Goal: Task Accomplishment & Management: Manage account settings

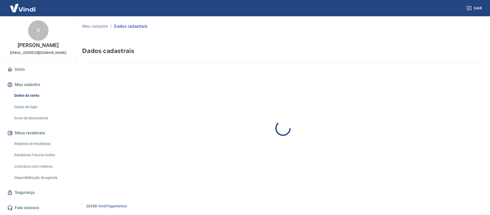
select select "PI"
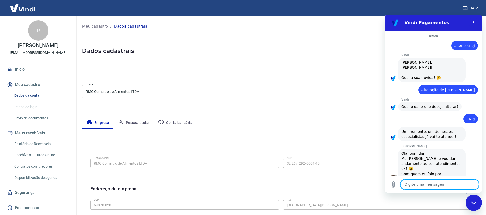
scroll to position [443, 0]
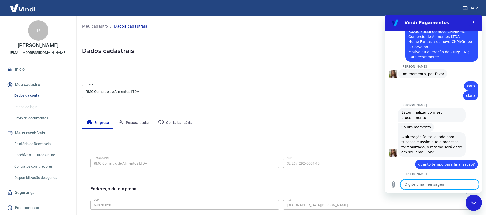
type textarea "x"
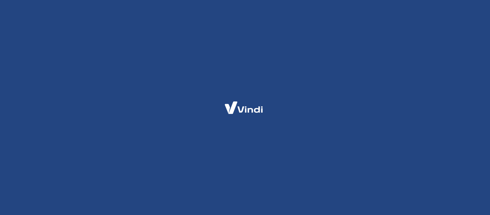
select select "PI"
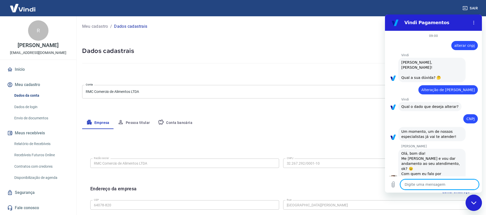
scroll to position [443, 0]
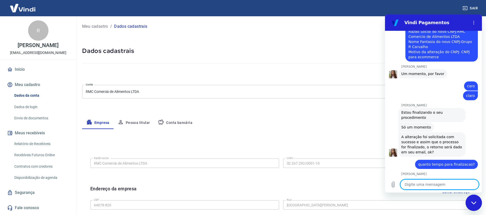
type textarea "x"
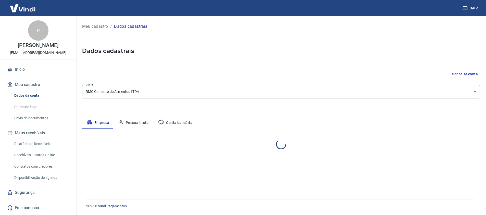
select select "PI"
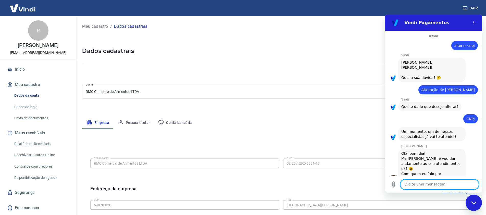
scroll to position [443, 0]
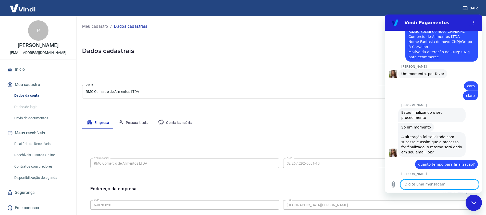
type textarea "x"
drag, startPoint x: 467, startPoint y: 9, endPoint x: 463, endPoint y: 12, distance: 4.8
click at [467, 9] on icon "button" at bounding box center [465, 8] width 5 height 4
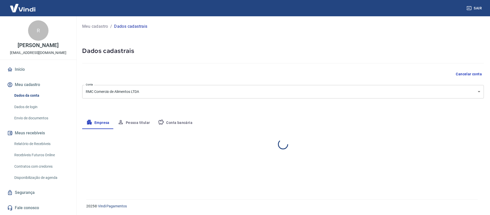
select select "PI"
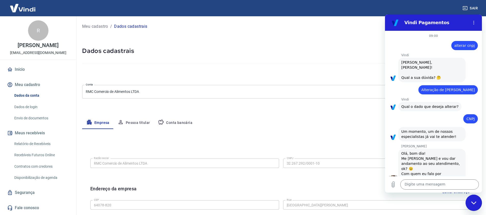
scroll to position [443, 0]
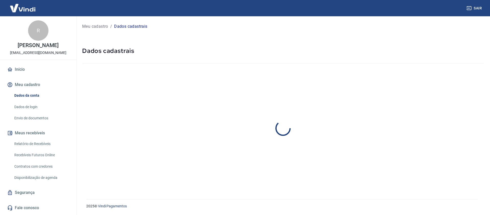
select select "PI"
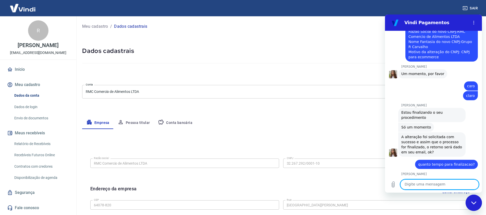
scroll to position [77, 0]
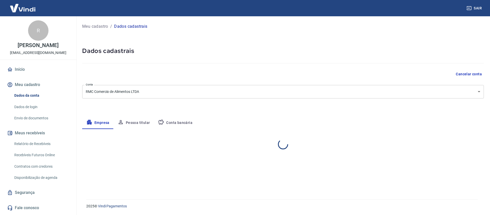
select select "PI"
